Goal: Transaction & Acquisition: Book appointment/travel/reservation

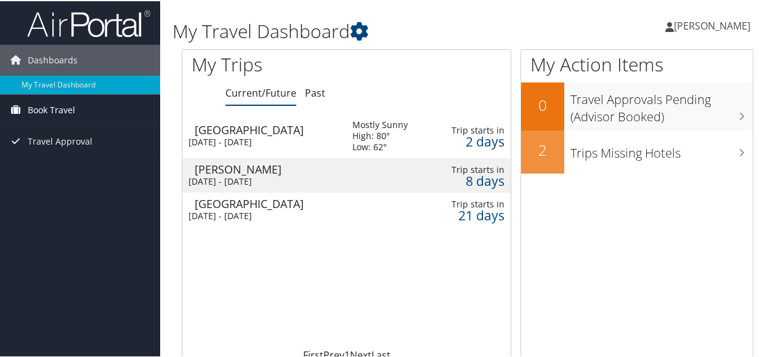
click at [80, 104] on link "Book Travel" at bounding box center [80, 109] width 160 height 31
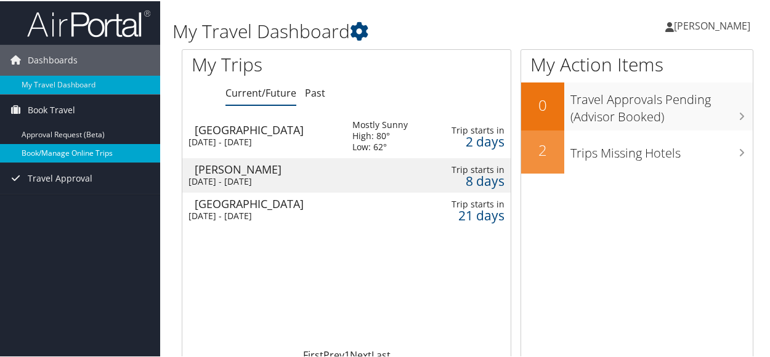
click at [73, 144] on link "Book/Manage Online Trips" at bounding box center [80, 152] width 160 height 18
click at [53, 112] on span "Book Travel" at bounding box center [51, 109] width 47 height 31
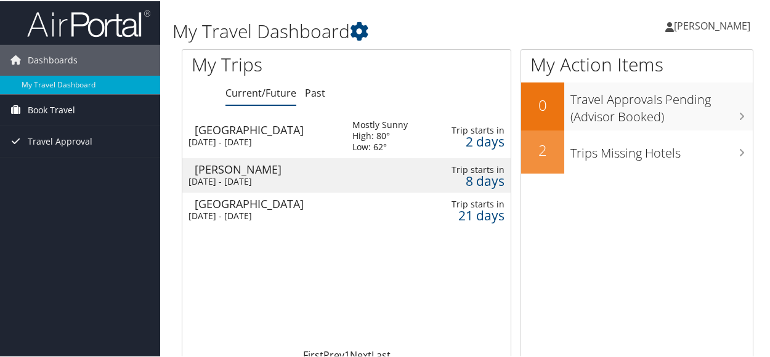
click at [65, 113] on span "Book Travel" at bounding box center [51, 109] width 47 height 31
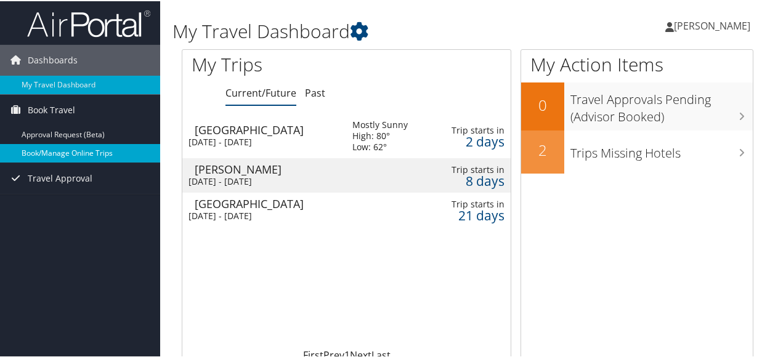
click at [67, 147] on link "Book/Manage Online Trips" at bounding box center [80, 152] width 160 height 18
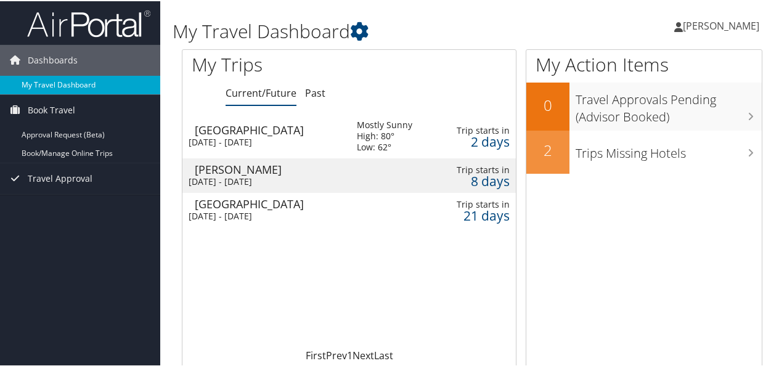
click at [53, 81] on link "My Travel Dashboard" at bounding box center [80, 84] width 160 height 18
click at [303, 132] on div "Salt Lake City" at bounding box center [270, 128] width 150 height 11
click at [57, 105] on span "Book Travel" at bounding box center [51, 109] width 47 height 31
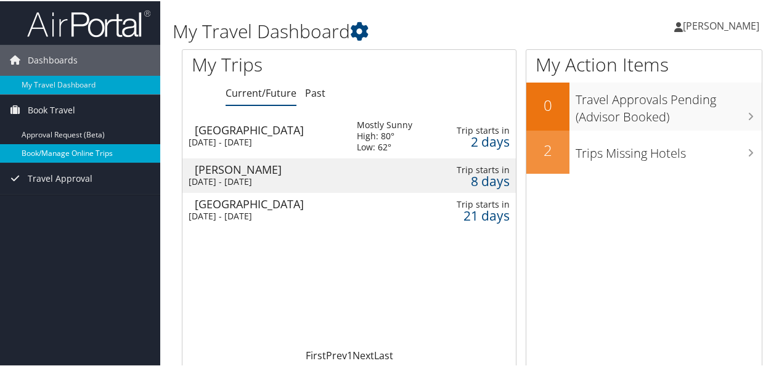
click at [51, 147] on link "Book/Manage Online Trips" at bounding box center [80, 152] width 160 height 18
